Goal: Information Seeking & Learning: Learn about a topic

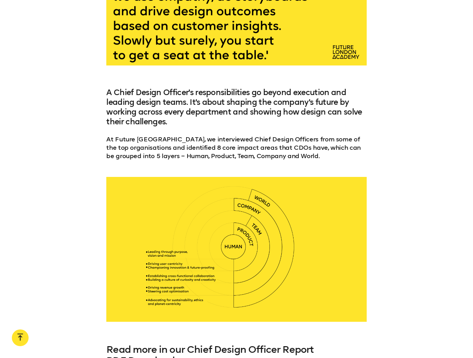
scroll to position [3276, 0]
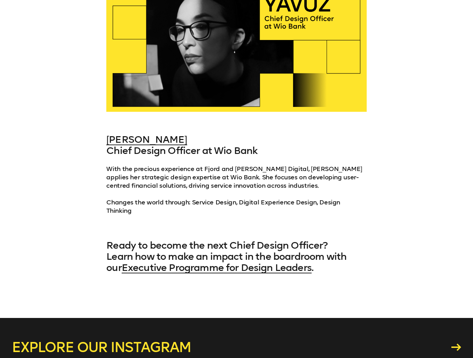
scroll to position [12639, 0]
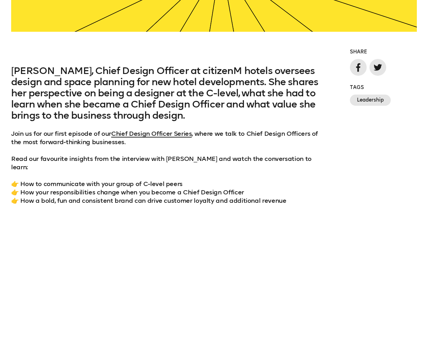
scroll to position [633, 0]
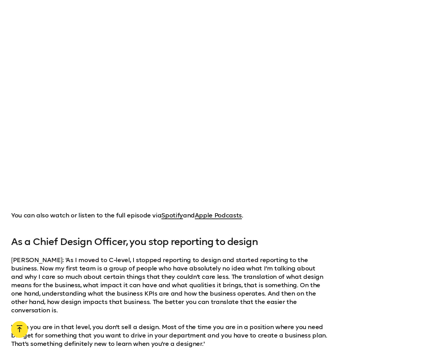
drag, startPoint x: 261, startPoint y: 216, endPoint x: 378, endPoint y: 202, distance: 118.4
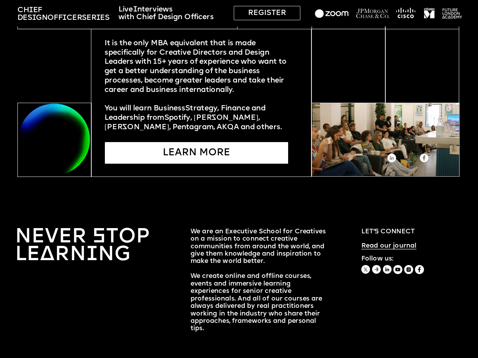
scroll to position [1755, 0]
